Goal: Information Seeking & Learning: Check status

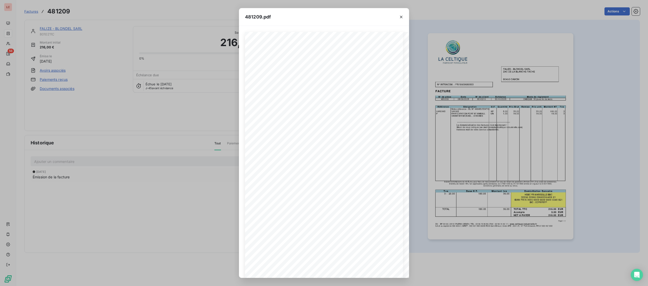
click at [10, 43] on div "**********" at bounding box center [324, 143] width 648 height 286
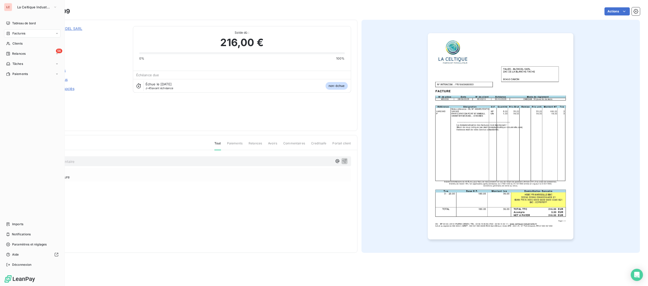
click at [10, 43] on div "Clients" at bounding box center [32, 43] width 56 height 8
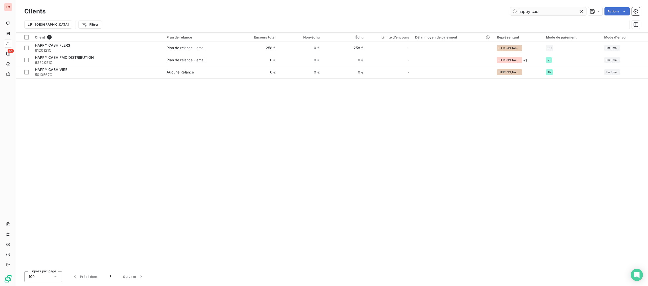
drag, startPoint x: 563, startPoint y: 9, endPoint x: 399, endPoint y: 4, distance: 164.1
click at [510, 7] on input "happy cas" at bounding box center [548, 11] width 76 height 8
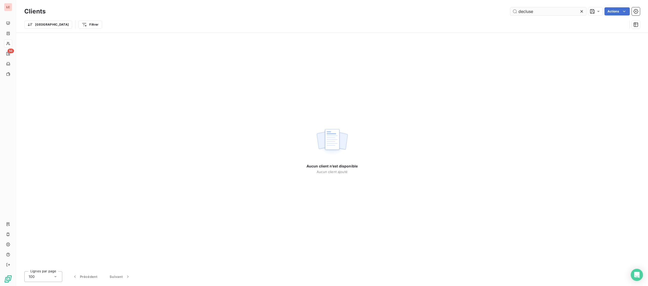
click at [522, 13] on input "decluse" at bounding box center [548, 11] width 76 height 8
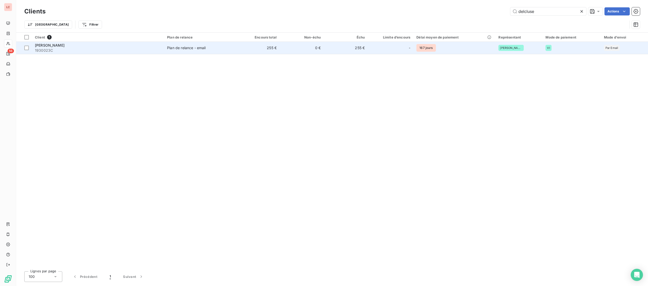
type input "delcluse"
click at [175, 48] on div "Plan de relance - email" at bounding box center [186, 47] width 38 height 5
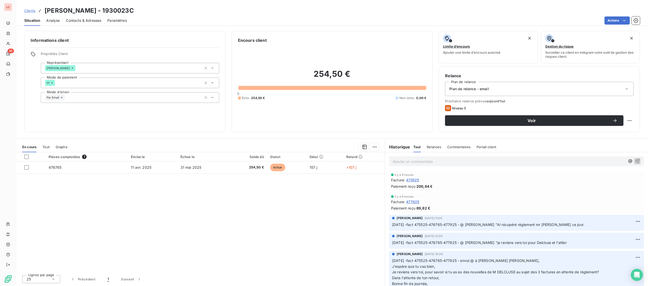
click at [427, 159] on p "Ajouter un commentaire ﻿" at bounding box center [509, 161] width 233 height 6
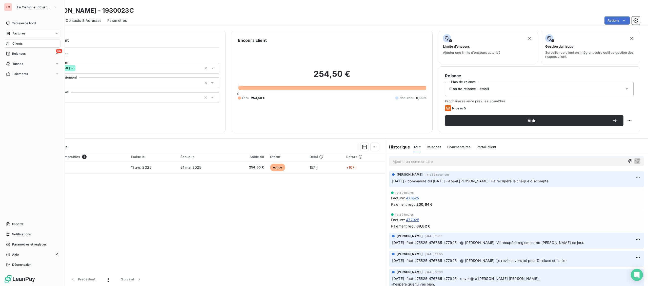
click at [10, 32] on icon at bounding box center [8, 33] width 4 height 4
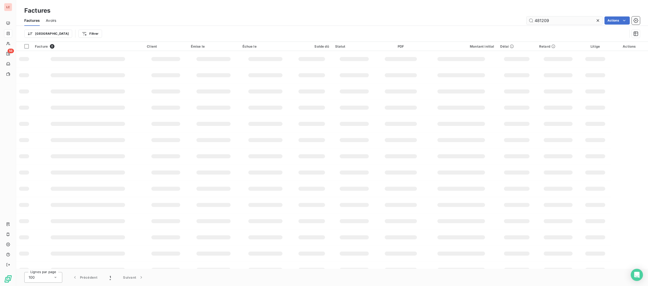
drag, startPoint x: 552, startPoint y: 18, endPoint x: 515, endPoint y: 18, distance: 37.2
click at [526, 18] on input "481209" at bounding box center [564, 20] width 76 height 8
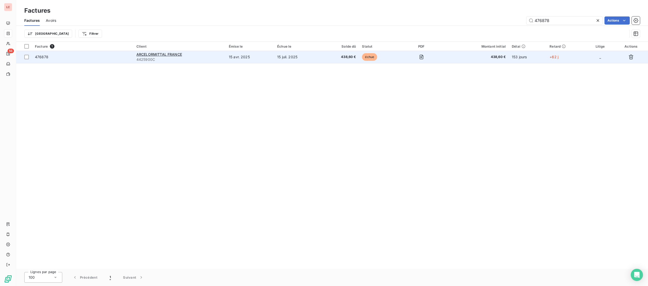
type input "476878"
click at [327, 59] on span "438,60 €" at bounding box center [340, 56] width 32 height 5
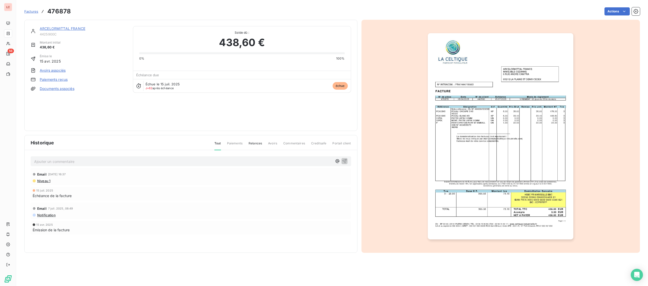
click at [68, 30] on link "ARCELORMITTAL FRANCE" at bounding box center [63, 28] width 46 height 4
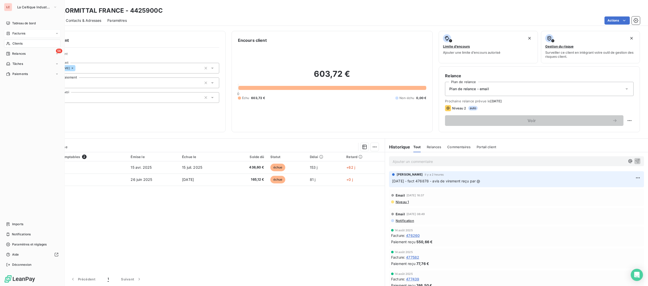
click at [11, 33] on div "Factures" at bounding box center [15, 33] width 19 height 5
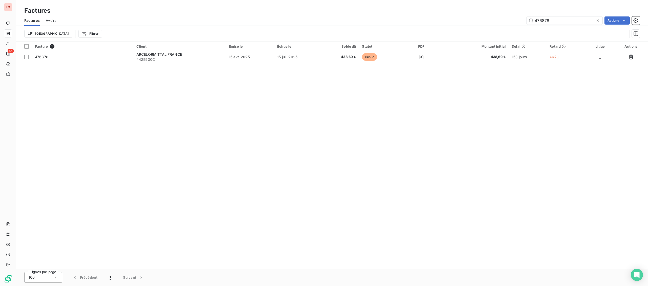
drag, startPoint x: 552, startPoint y: 22, endPoint x: 511, endPoint y: 19, distance: 40.6
click at [526, 19] on input "476878" at bounding box center [564, 20] width 76 height 8
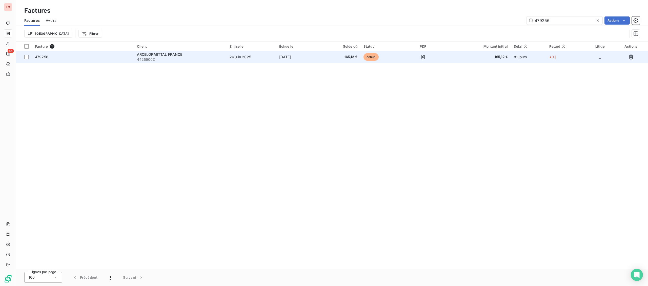
type input "479256"
click at [275, 56] on td "26 juin 2025" at bounding box center [252, 57] width 50 height 12
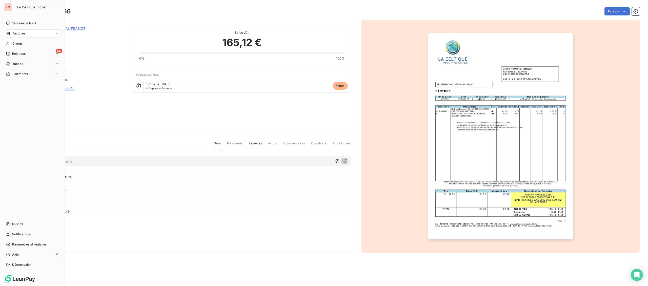
click at [10, 33] on div "Factures" at bounding box center [15, 33] width 19 height 5
click at [15, 34] on span "Factures" at bounding box center [18, 33] width 13 height 5
click at [13, 44] on span "Factures" at bounding box center [18, 43] width 13 height 5
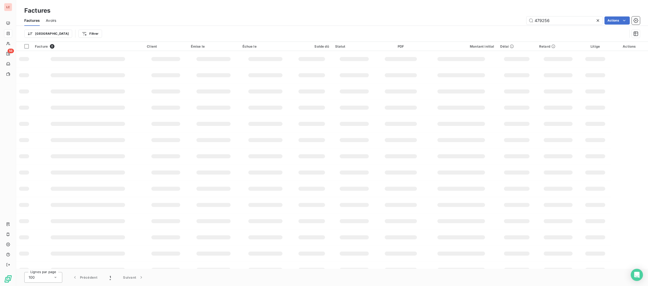
drag, startPoint x: 554, startPoint y: 21, endPoint x: 460, endPoint y: 18, distance: 94.9
click at [526, 19] on input "479256" at bounding box center [564, 20] width 76 height 8
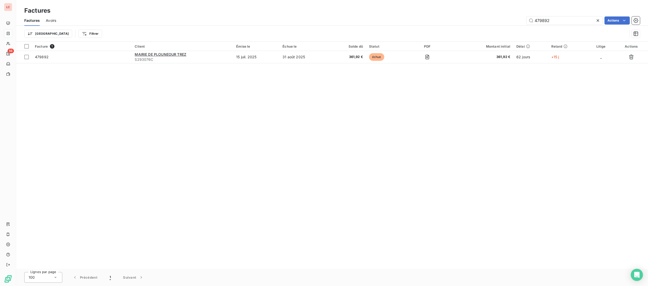
type input "479892"
click at [183, 59] on span "S293076C" at bounding box center [182, 59] width 95 height 5
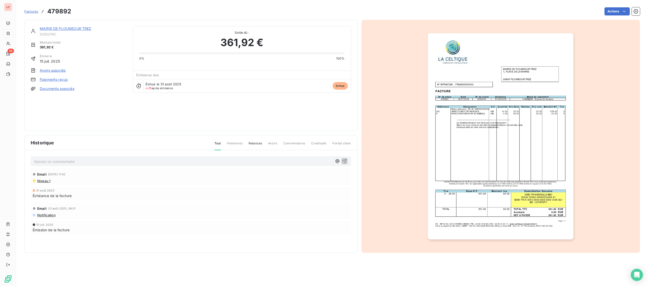
click at [88, 31] on div "MAIRIE DE PLOUNEOUR TREZ" at bounding box center [83, 28] width 87 height 5
click at [88, 29] on link "MAIRIE DE PLOUNEOUR TREZ" at bounding box center [66, 28] width 52 height 4
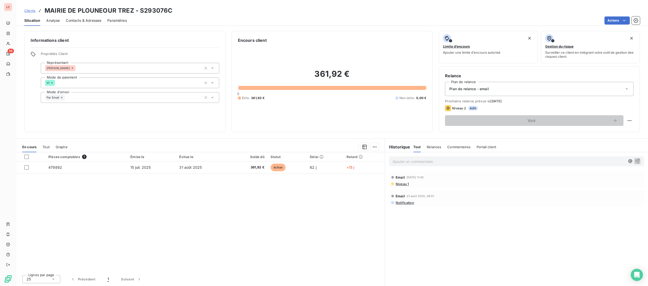
click at [466, 161] on p "Ajouter un commentaire ﻿" at bounding box center [509, 161] width 233 height 6
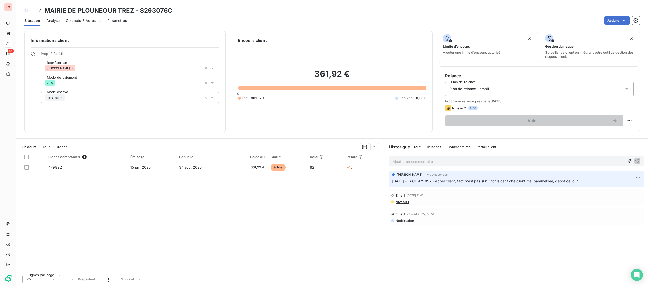
click at [625, 120] on div "Voir" at bounding box center [539, 120] width 189 height 11
click at [626, 121] on html "LC 56 Clients MAIRIE DE PLOUNEOUR TREZ - S293076C Situation Analyse Contacts & …" at bounding box center [324, 143] width 648 height 286
click at [609, 131] on div "Replanifier cette action" at bounding box center [608, 132] width 45 height 8
select select "8"
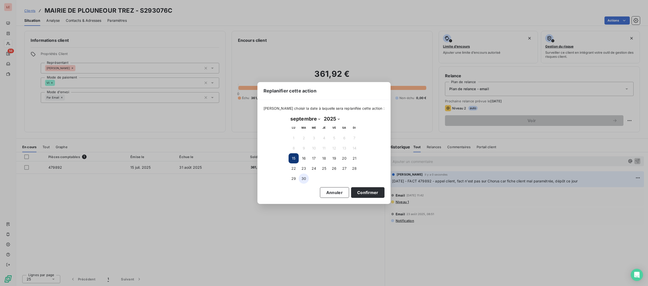
click at [301, 180] on button "30" at bounding box center [304, 178] width 10 height 10
click at [351, 194] on button "Confirmer" at bounding box center [367, 192] width 33 height 11
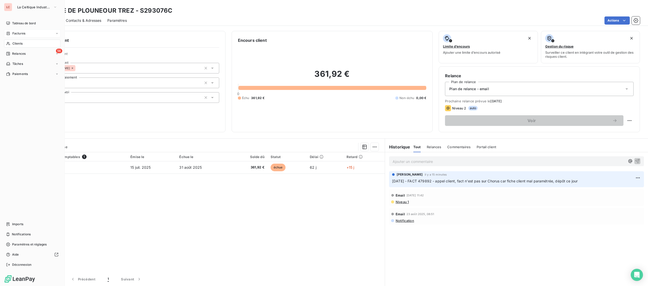
click at [15, 32] on span "Factures" at bounding box center [18, 33] width 13 height 5
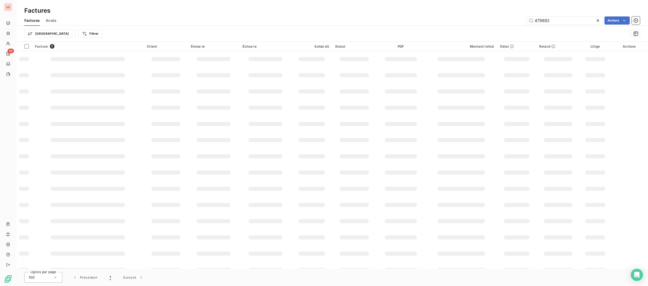
drag, startPoint x: 563, startPoint y: 24, endPoint x: 493, endPoint y: 22, distance: 69.9
click at [526, 22] on input "479892" at bounding box center [564, 20] width 76 height 8
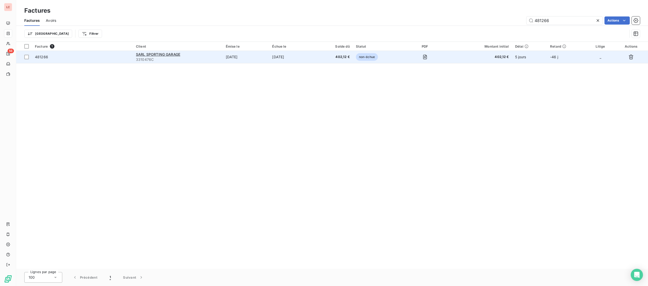
type input "481266"
click at [203, 61] on span "3310476C" at bounding box center [178, 59] width 84 height 5
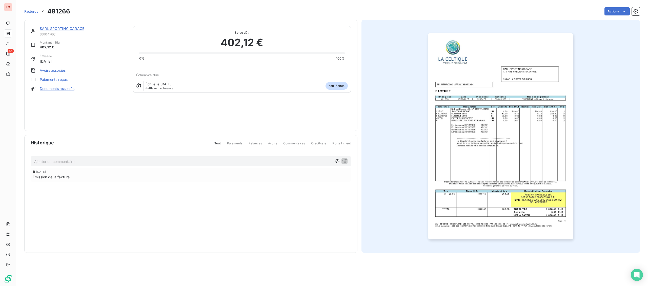
click at [73, 28] on link "SARL SPORTING GARAGE" at bounding box center [62, 28] width 45 height 4
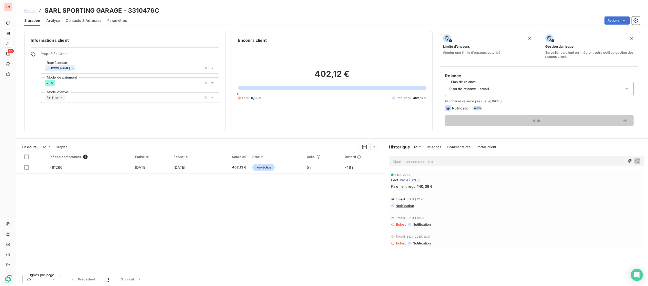
click at [459, 164] on p "Ajouter un commentaire ﻿" at bounding box center [509, 161] width 233 height 6
click at [474, 158] on div "[DATE] - Fact 481266 - @ client "" at bounding box center [509, 161] width 233 height 6
click at [468, 164] on div "[DATE] - Fact 481266 - @ client "" at bounding box center [516, 160] width 255 height 9
click at [470, 162] on p "[DATE] - Fact 481266 - @ client "" at bounding box center [509, 161] width 233 height 6
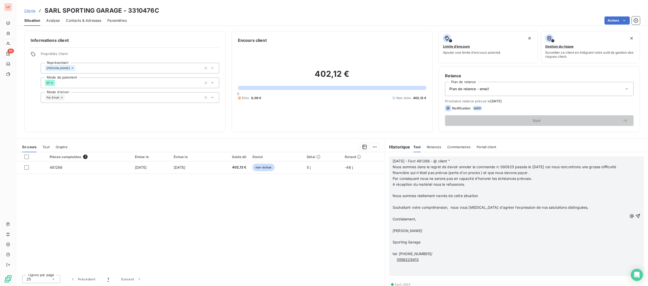
click at [476, 184] on p "A réception du matériel nous le refuserons." at bounding box center [510, 184] width 235 height 6
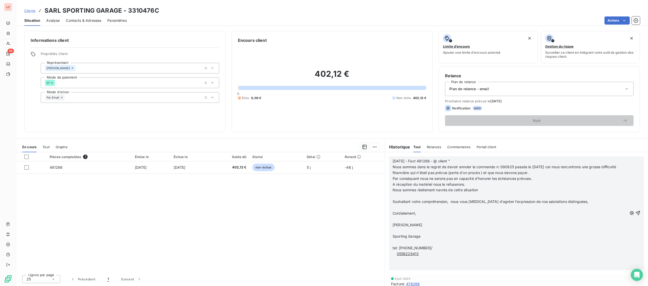
click at [482, 190] on p "Nous sommes réellement navrés de cette situation" at bounding box center [510, 190] width 235 height 6
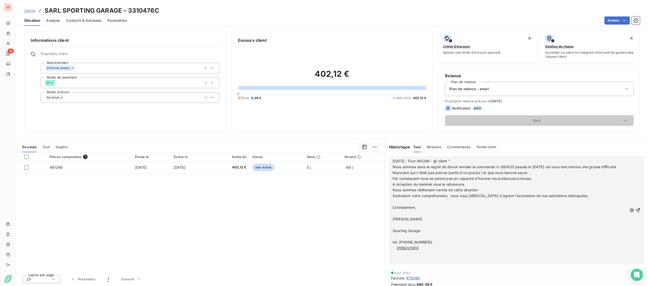
click at [594, 193] on p "Souhaitant votre compréhension, nous vous [MEDICAL_DATA] d'agréer l'expression …" at bounding box center [510, 196] width 235 height 6
click at [438, 200] on p "Cordialement," at bounding box center [510, 202] width 235 height 6
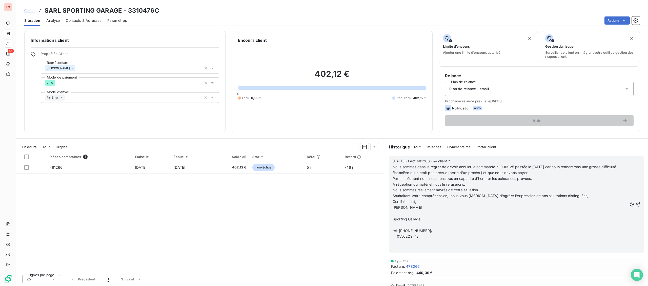
click at [427, 210] on p "[PERSON_NAME]" at bounding box center [510, 207] width 235 height 6
click at [426, 214] on p "Sporting Garage" at bounding box center [510, 213] width 235 height 6
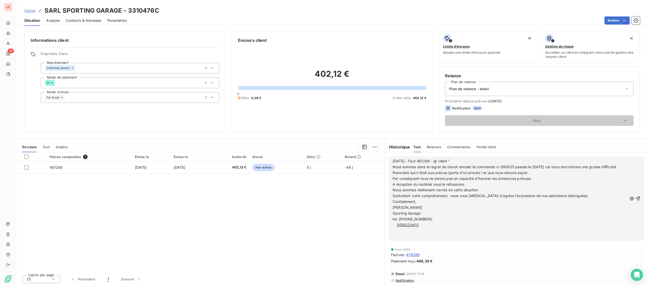
click at [427, 223] on p "0556229413" at bounding box center [510, 225] width 235 height 6
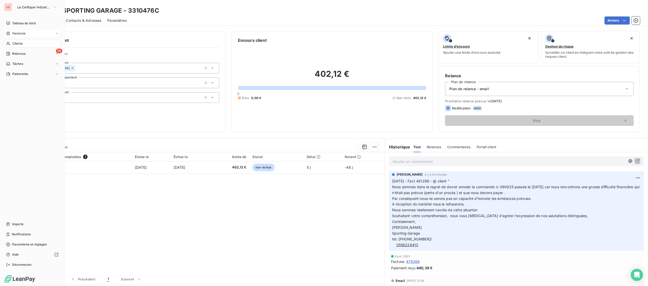
click at [15, 45] on span "Clients" at bounding box center [17, 43] width 10 height 5
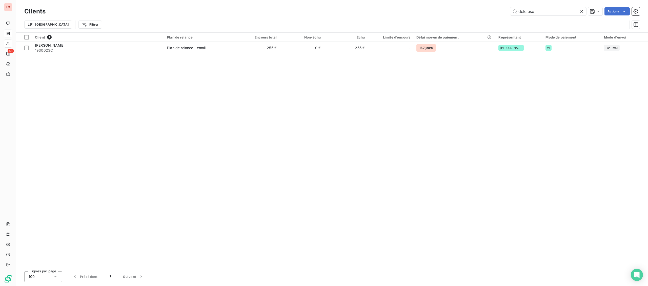
drag, startPoint x: 530, startPoint y: 11, endPoint x: 487, endPoint y: 10, distance: 43.3
click at [510, 11] on input "delcluse" at bounding box center [548, 11] width 76 height 8
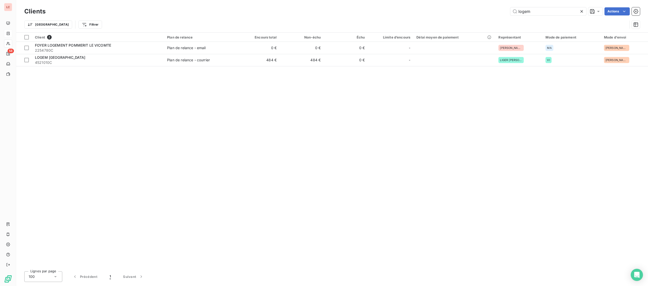
type input "logem"
click at [171, 68] on div "Client 2 Plan de relance Encours total Non-échu Échu Limite d’encours Délai moy…" at bounding box center [332, 150] width 632 height 234
click at [173, 66] on table "Client 2 Plan de relance Encours total Non-échu Échu Limite d’encours Délai moy…" at bounding box center [332, 50] width 632 height 34
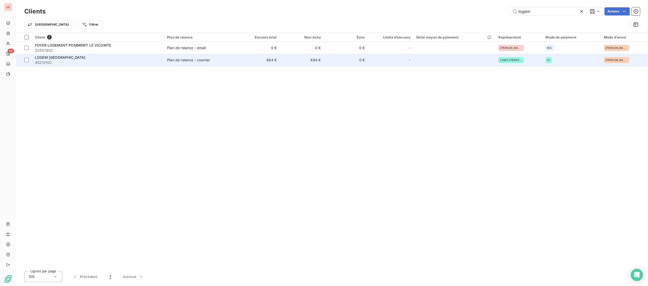
click at [175, 65] on td "Plan de relance - courrier" at bounding box center [200, 60] width 72 height 12
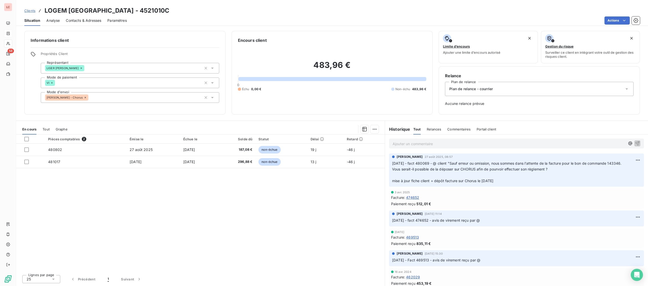
click at [457, 146] on p "Ajouter un commentaire ﻿" at bounding box center [509, 143] width 233 height 6
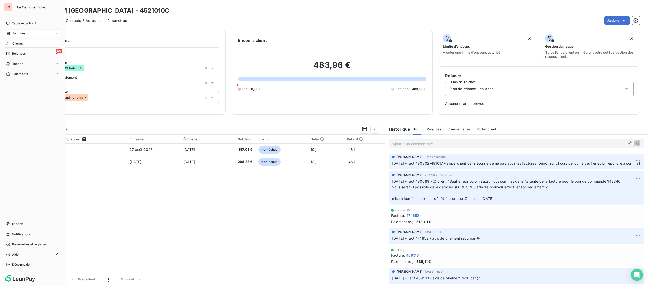
click at [12, 34] on div "Factures" at bounding box center [15, 33] width 19 height 5
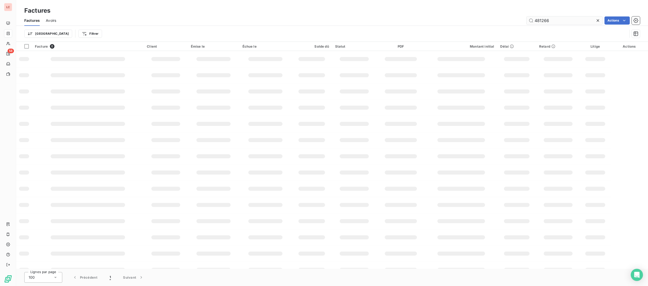
drag, startPoint x: 567, startPoint y: 21, endPoint x: 504, endPoint y: 22, distance: 62.8
click at [526, 22] on input "481266" at bounding box center [564, 20] width 76 height 8
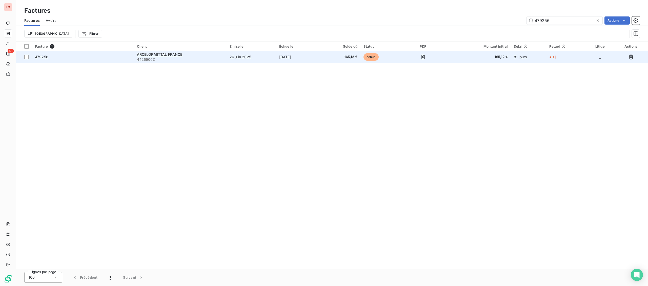
type input "479256"
click at [156, 57] on div "ARCELORMITTAL FRANCE" at bounding box center [180, 54] width 87 height 5
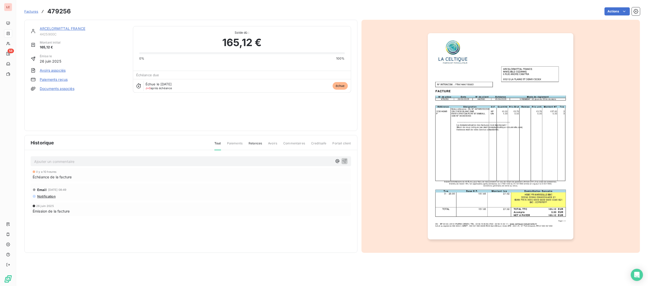
click at [69, 28] on link "ARCELORMITTAL FRANCE" at bounding box center [63, 28] width 46 height 4
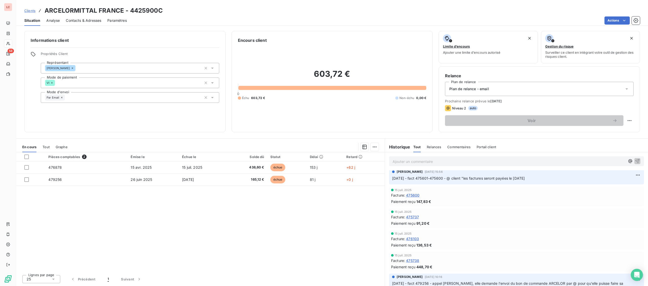
scroll to position [237, 0]
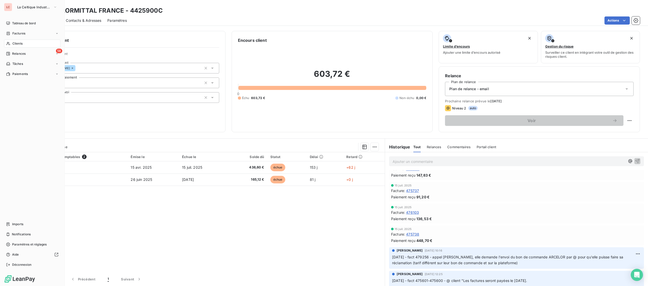
click at [15, 46] on div "Clients" at bounding box center [32, 43] width 56 height 8
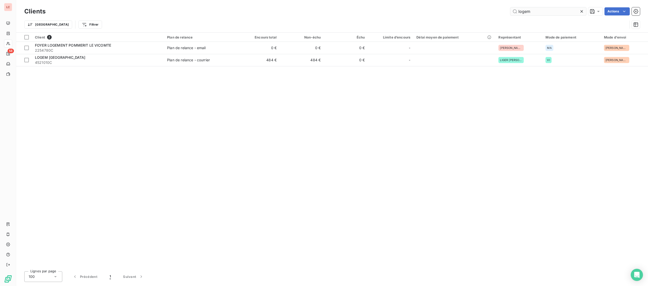
drag, startPoint x: 561, startPoint y: 15, endPoint x: 474, endPoint y: 16, distance: 87.1
click at [510, 15] on input "logem" at bounding box center [548, 11] width 76 height 8
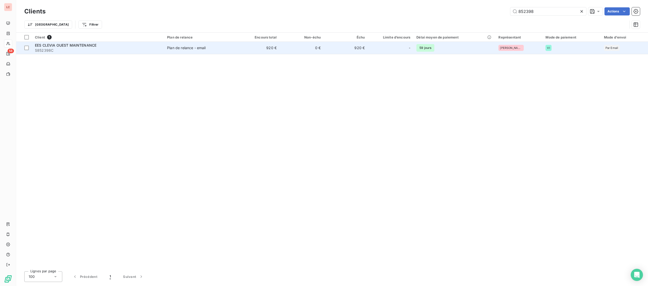
type input "852398"
click at [221, 52] on td "Plan de relance - email" at bounding box center [200, 48] width 72 height 12
